Goal: Transaction & Acquisition: Download file/media

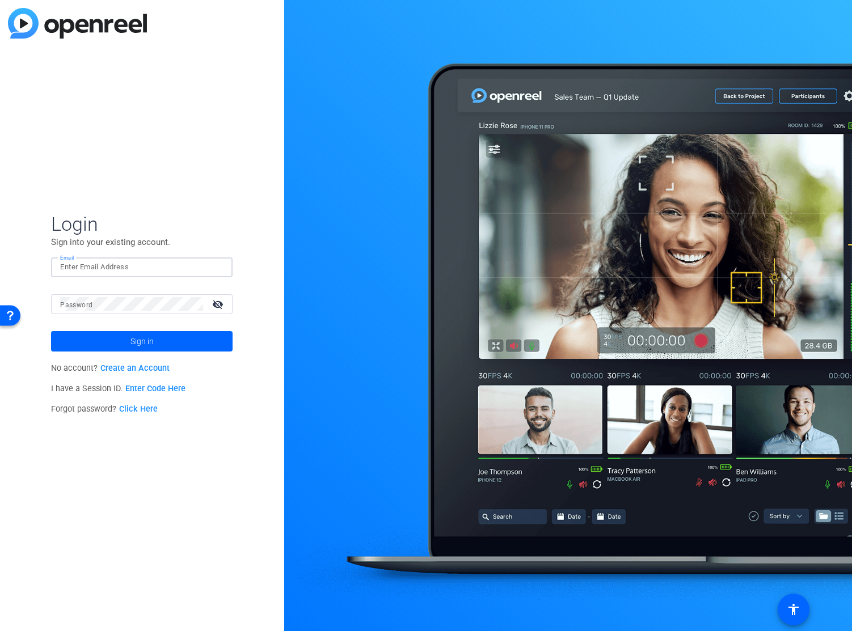
click at [122, 268] on input "Email" at bounding box center [141, 267] width 163 height 14
type input "[EMAIL_ADDRESS][DOMAIN_NAME]"
click at [99, 338] on span at bounding box center [141, 341] width 181 height 27
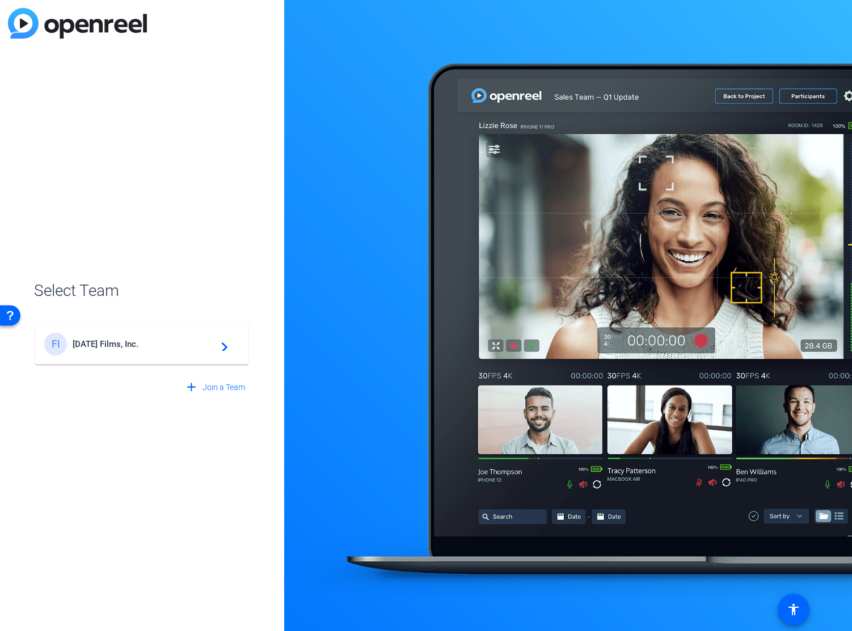
click at [98, 341] on span "[DATE] Films, Inc." at bounding box center [144, 344] width 142 height 10
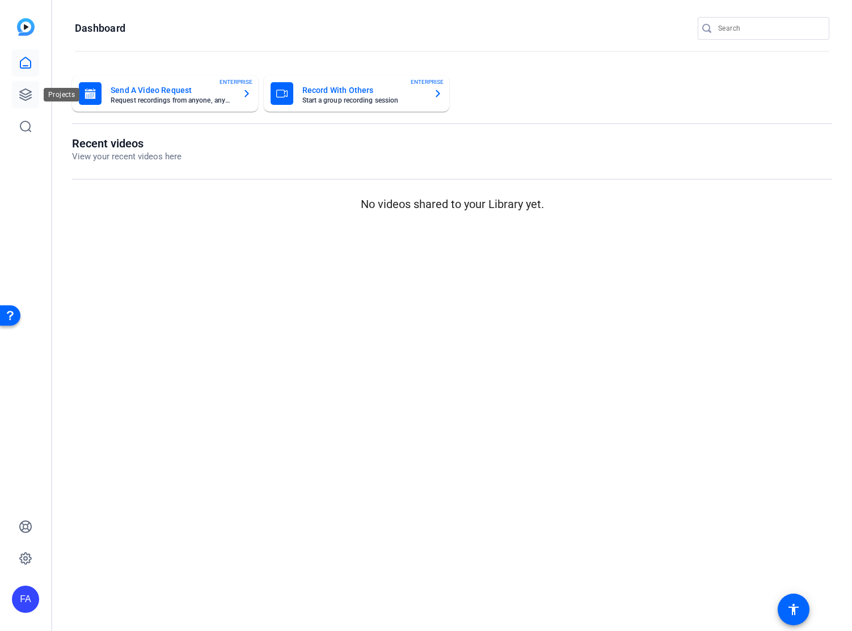
click at [30, 95] on icon at bounding box center [25, 94] width 11 height 11
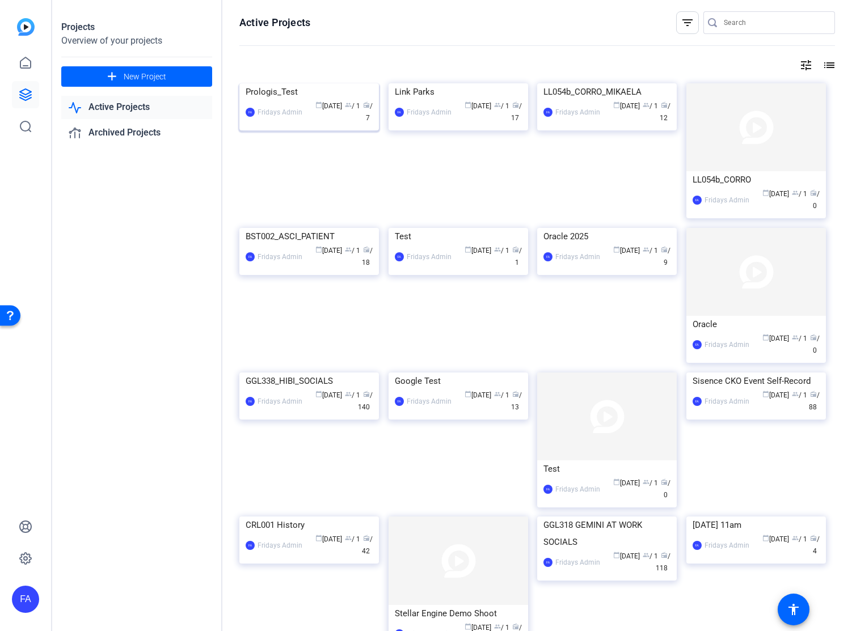
click at [304, 100] on div "Prologis_Test" at bounding box center [308, 91] width 127 height 17
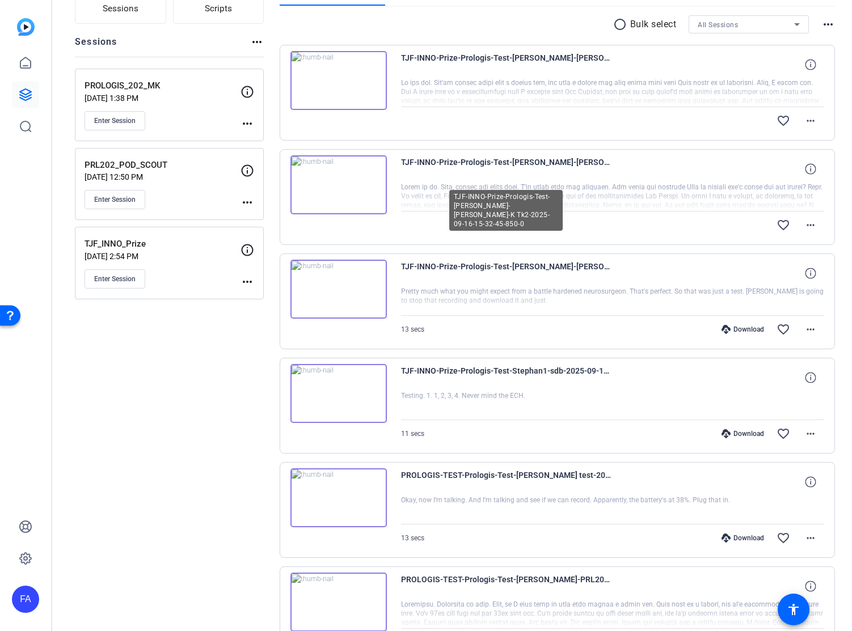
scroll to position [106, 0]
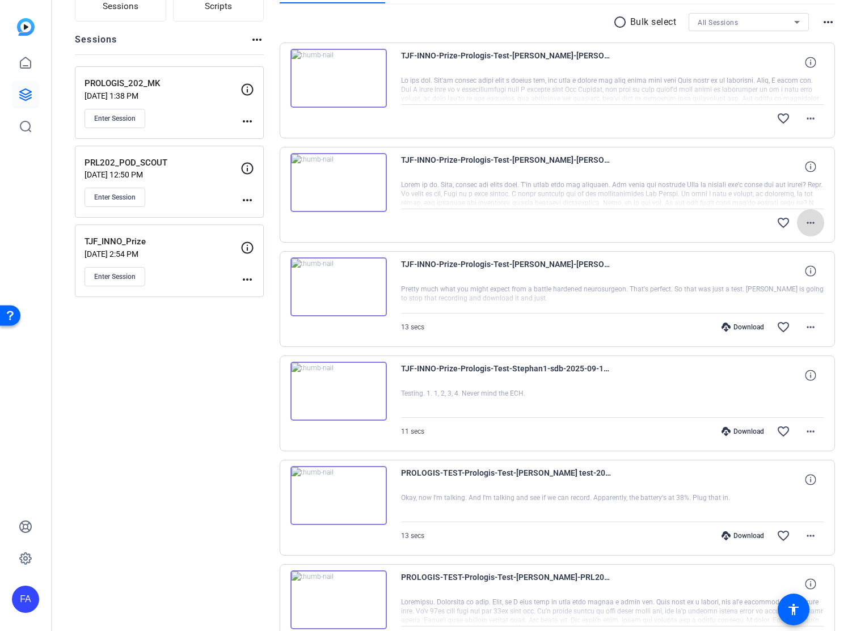
click at [816, 222] on mat-icon "more_horiz" at bounding box center [810, 223] width 14 height 14
click at [797, 247] on span "Download Original" at bounding box center [781, 247] width 68 height 14
click at [814, 118] on mat-icon "more_horiz" at bounding box center [810, 119] width 14 height 14
click at [795, 142] on span "Download Original" at bounding box center [781, 142] width 68 height 14
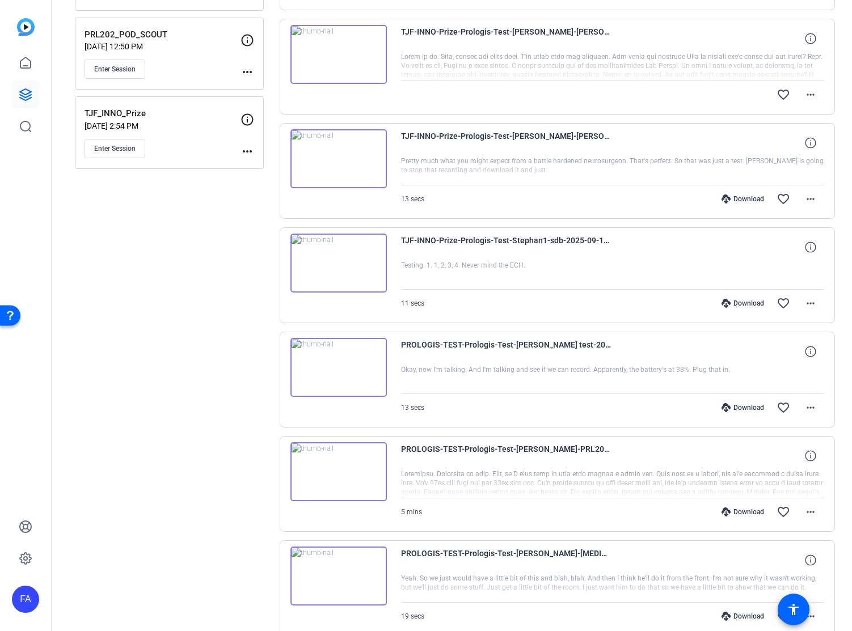
scroll to position [0, 0]
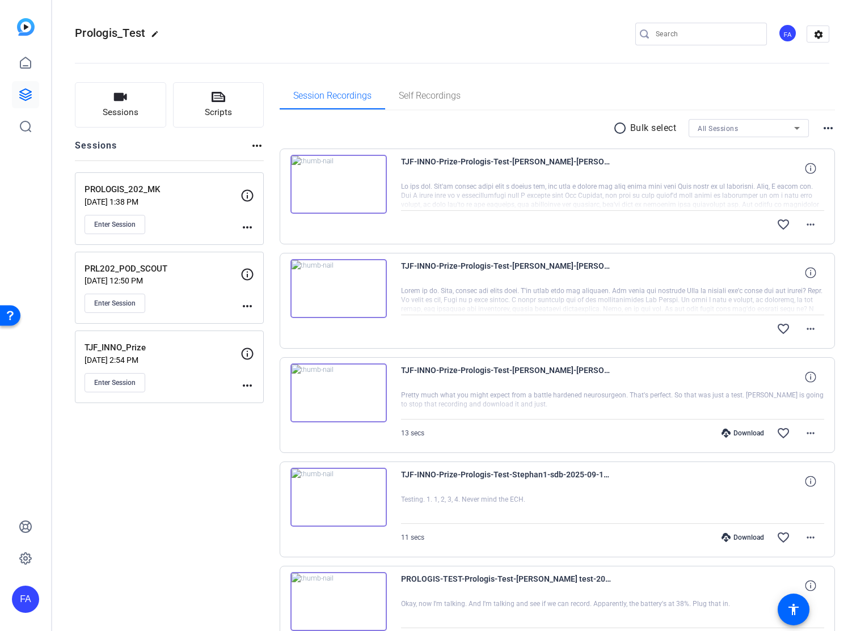
click at [26, 596] on div "FA" at bounding box center [25, 599] width 27 height 27
click at [137, 592] on mat-icon "logout" at bounding box center [136, 590] width 14 height 14
